Goal: Task Accomplishment & Management: Manage account settings

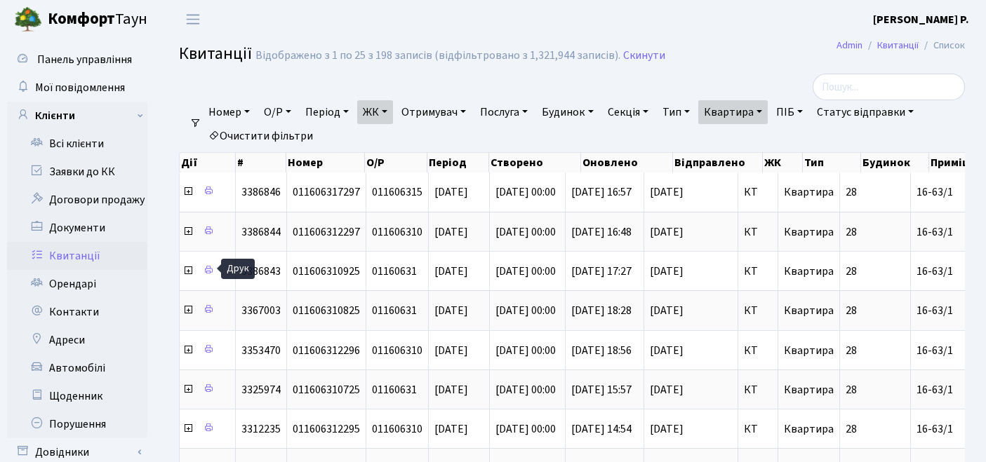
select select "25"
click at [70, 282] on link "Орендарі" at bounding box center [77, 284] width 140 height 28
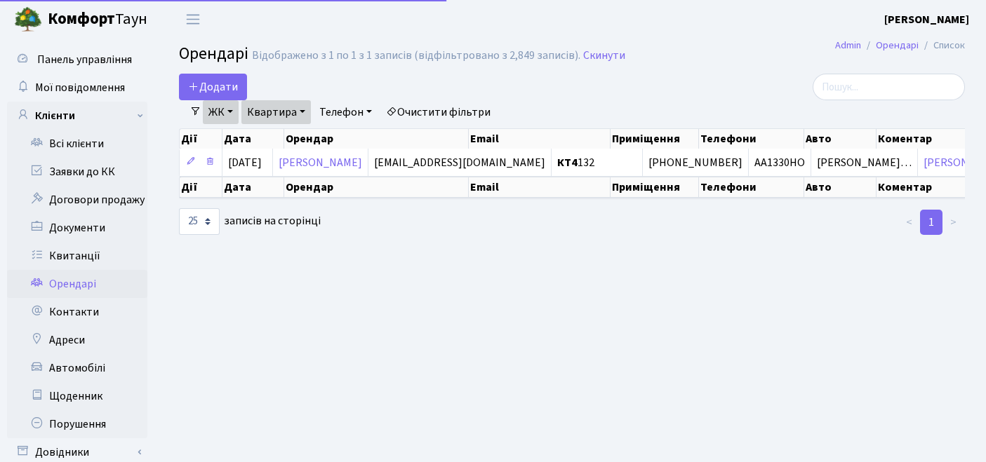
select select "25"
click at [462, 109] on link "Очистити фільтри" at bounding box center [438, 112] width 116 height 24
select select
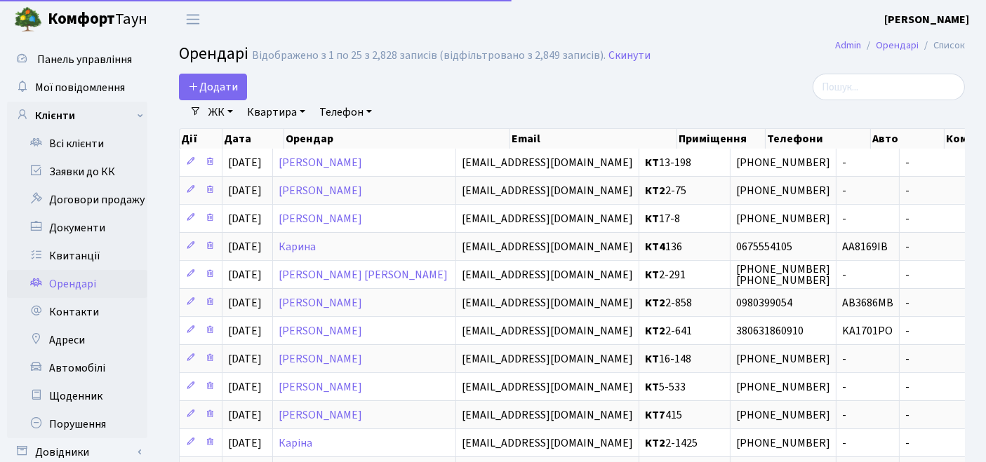
click at [226, 109] on link "ЖК" at bounding box center [221, 112] width 36 height 24
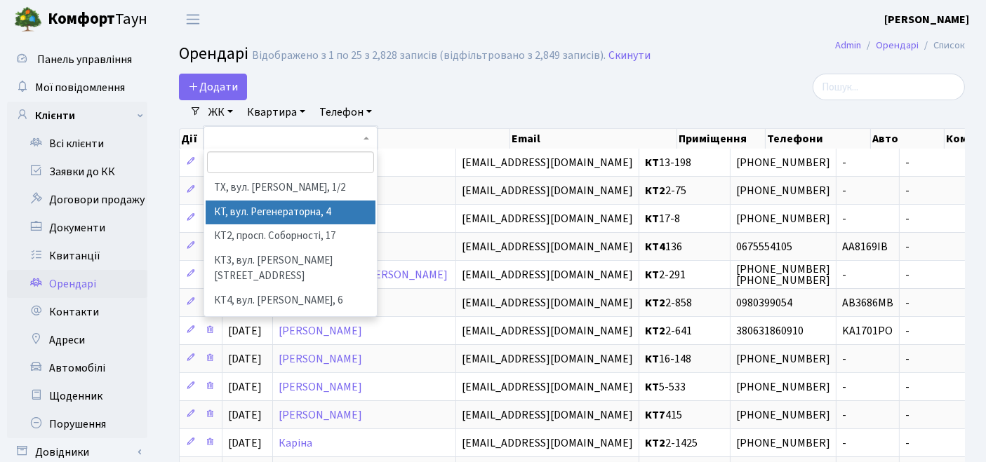
click at [225, 214] on li "КТ, вул. Регенераторна, 4" at bounding box center [291, 213] width 171 height 25
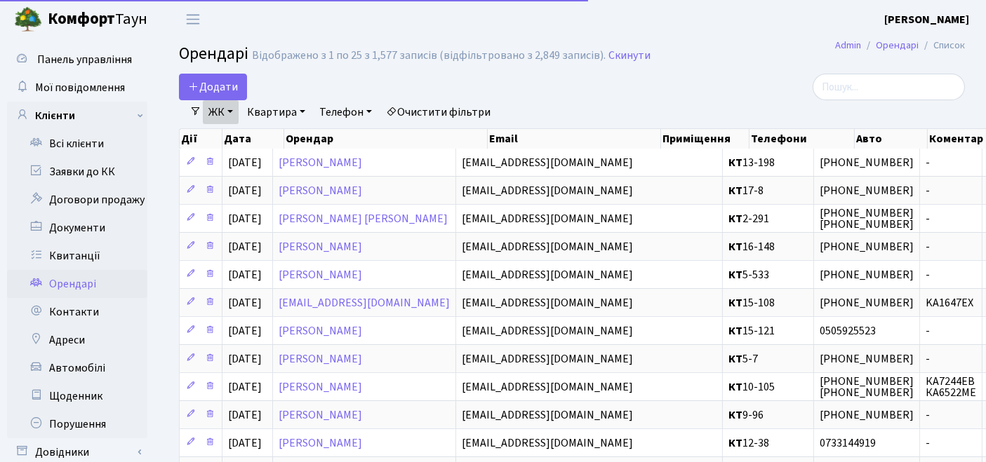
click at [279, 102] on link "Квартира" at bounding box center [275, 112] width 69 height 24
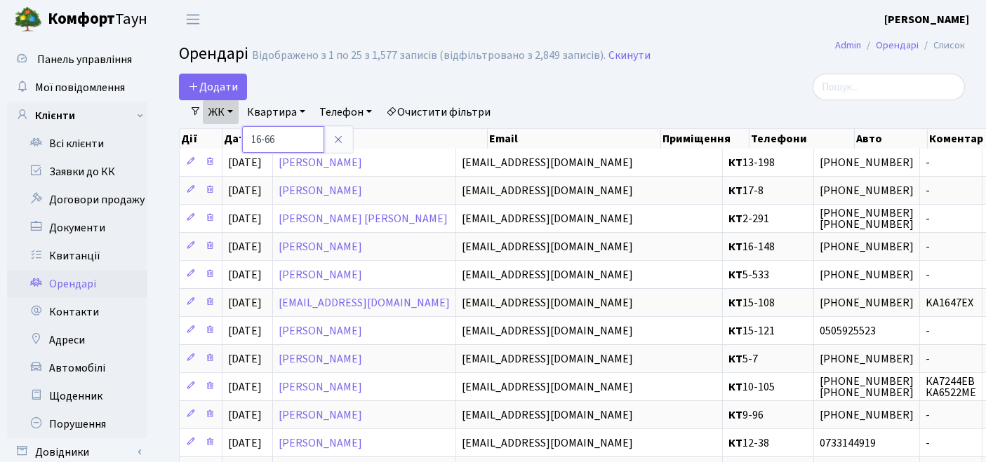
type input "16-66"
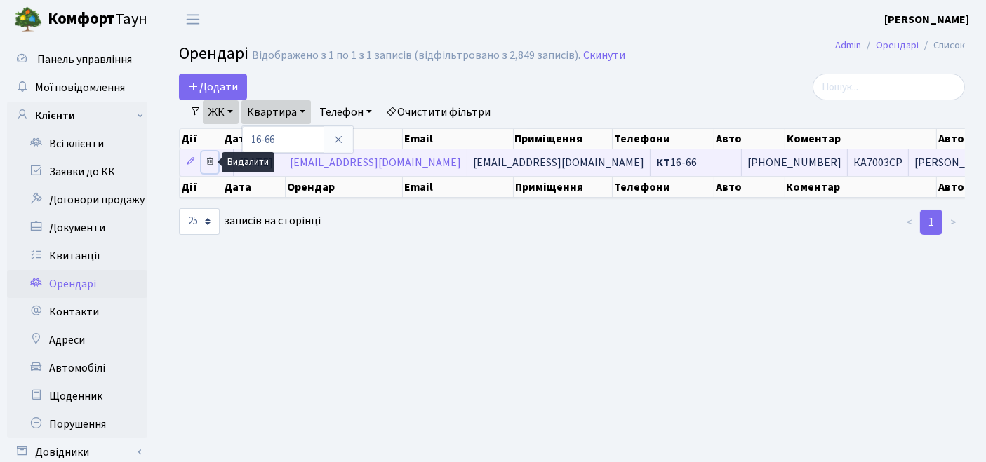
click at [206, 161] on icon at bounding box center [210, 161] width 10 height 10
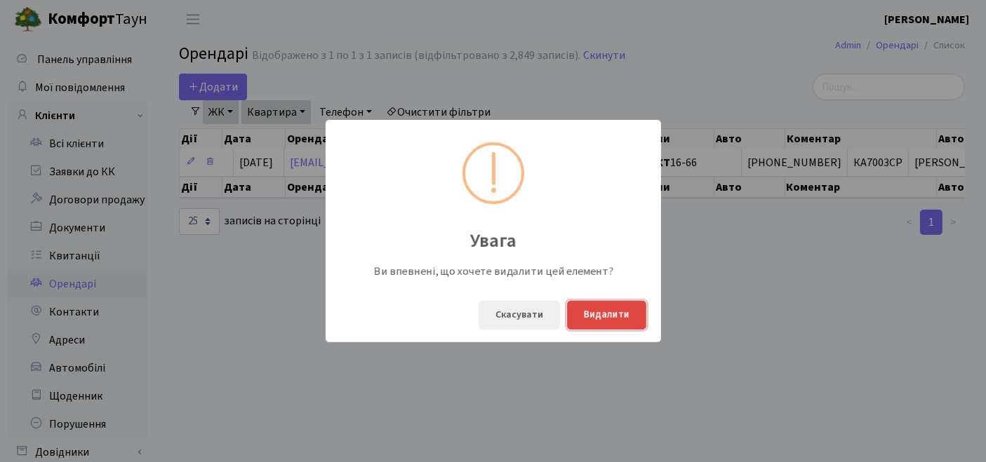
click at [600, 316] on button "Видалити" at bounding box center [606, 315] width 79 height 29
